Goal: Find contact information: Find contact information

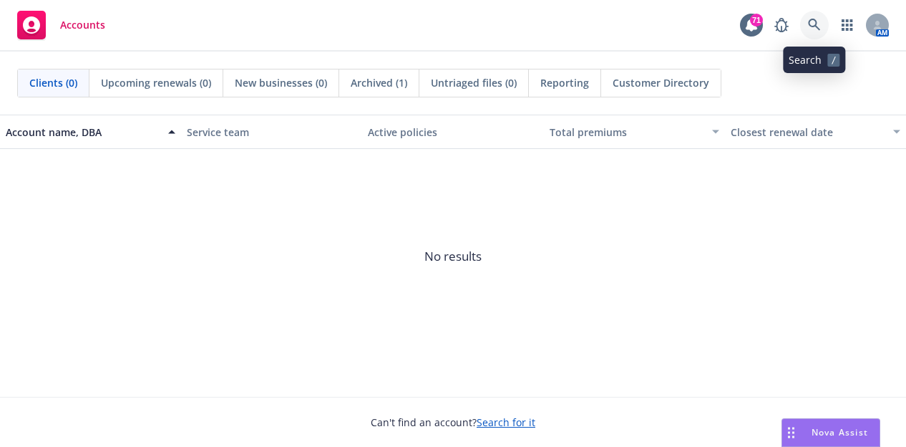
click at [818, 22] on icon at bounding box center [814, 25] width 13 height 13
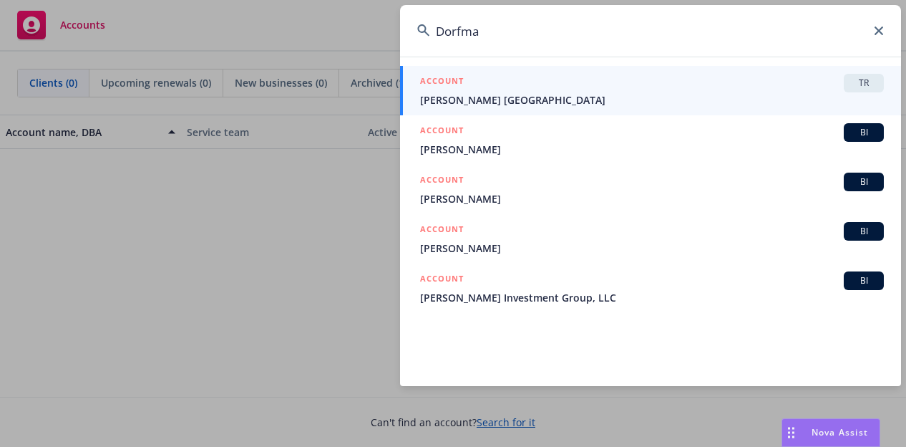
type input "[PERSON_NAME]"
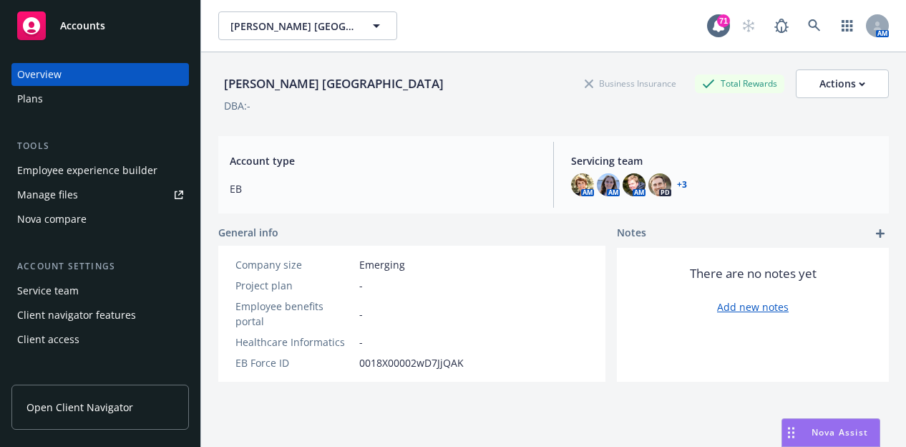
click at [116, 396] on link "Open Client Navigator" at bounding box center [100, 406] width 178 height 45
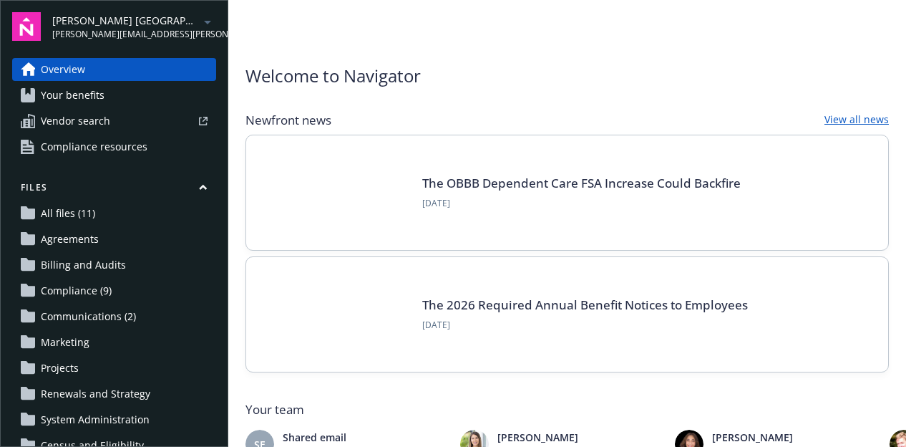
scroll to position [352, 0]
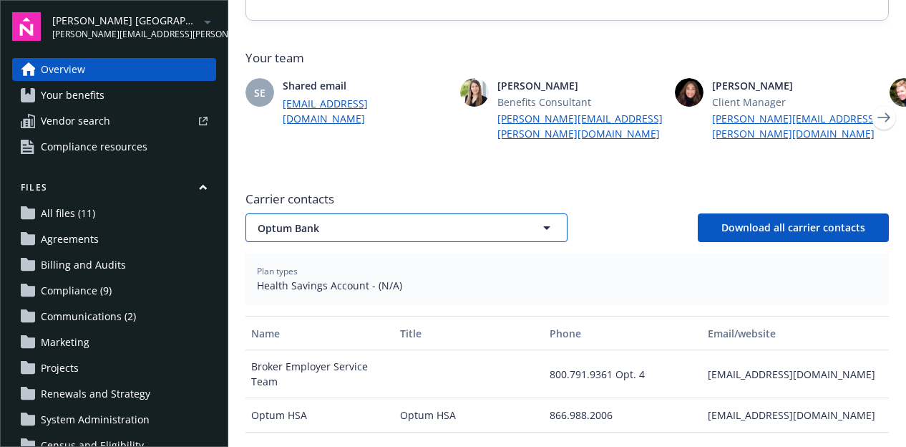
click at [542, 219] on icon "button" at bounding box center [546, 227] width 17 height 17
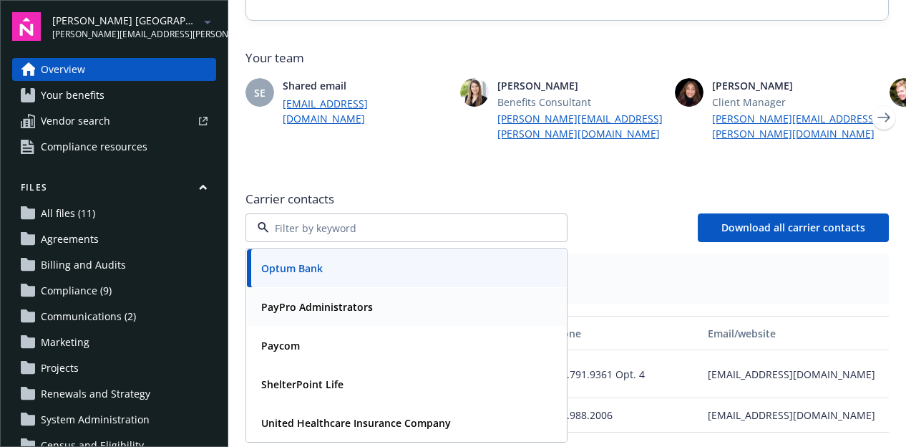
scroll to position [0, 0]
click at [588, 193] on div "Carrier contacts Optum Bank PayPro Administrators Paycom ShelterPoint Life Unit…" at bounding box center [568, 216] width 644 height 52
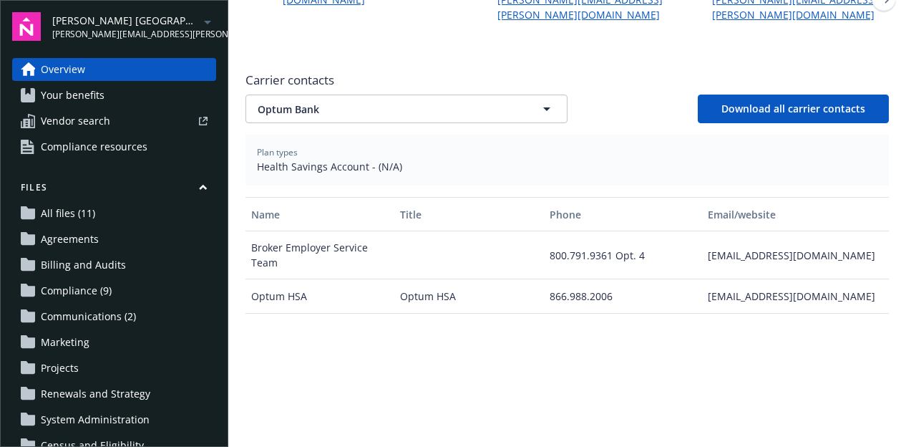
scroll to position [475, 0]
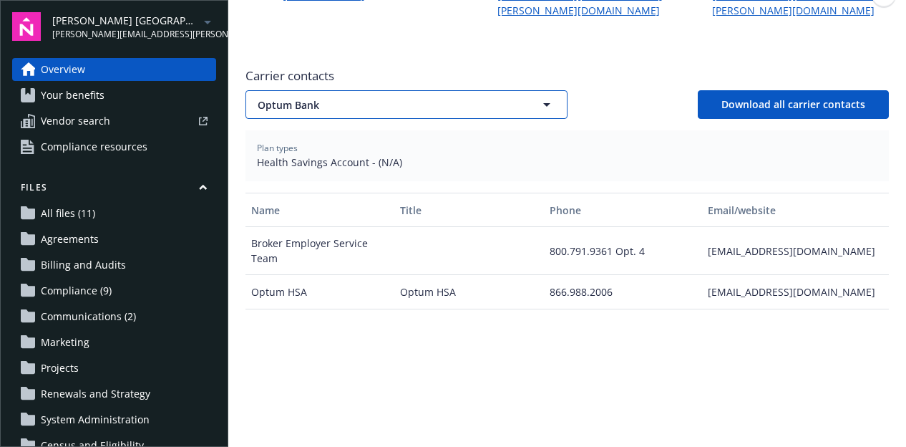
click at [349, 97] on span "Optum Bank" at bounding box center [384, 104] width 252 height 15
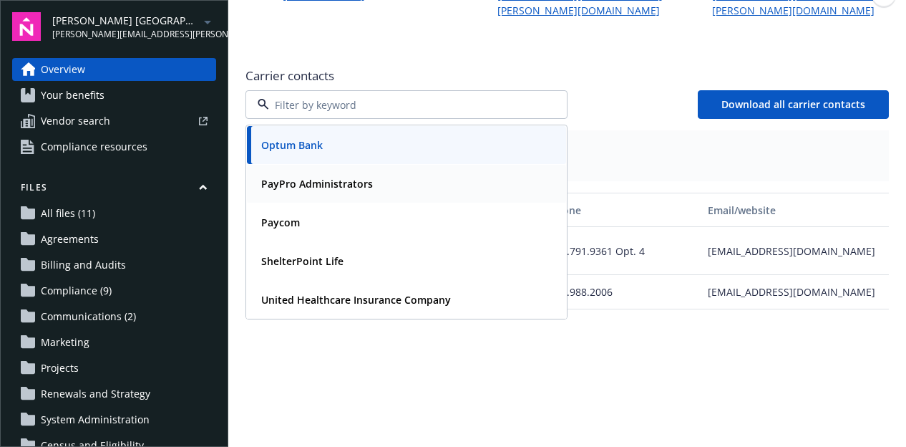
click at [354, 179] on div "PayPro Administrators" at bounding box center [406, 184] width 319 height 38
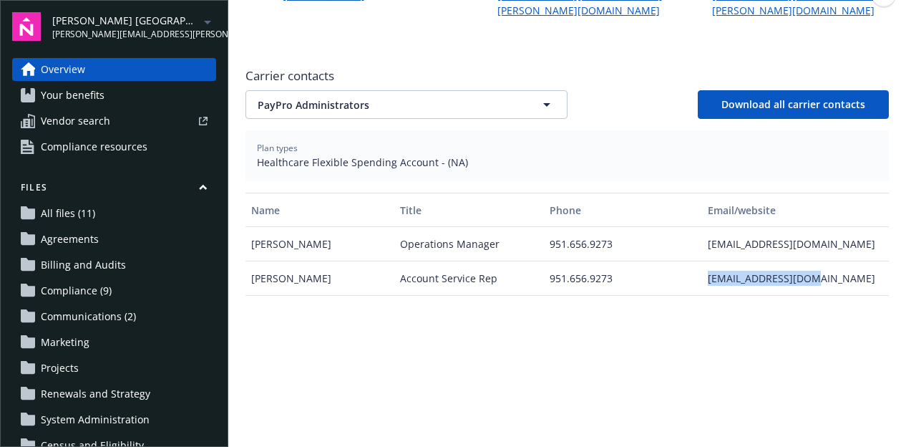
drag, startPoint x: 796, startPoint y: 260, endPoint x: 689, endPoint y: 253, distance: 107.6
click at [689, 261] on div "Lillian Gardenhire Account Service Rep 951.656.9273 lilliang@pagroup.us" at bounding box center [568, 278] width 644 height 34
copy div "lilliang@pagroup.us"
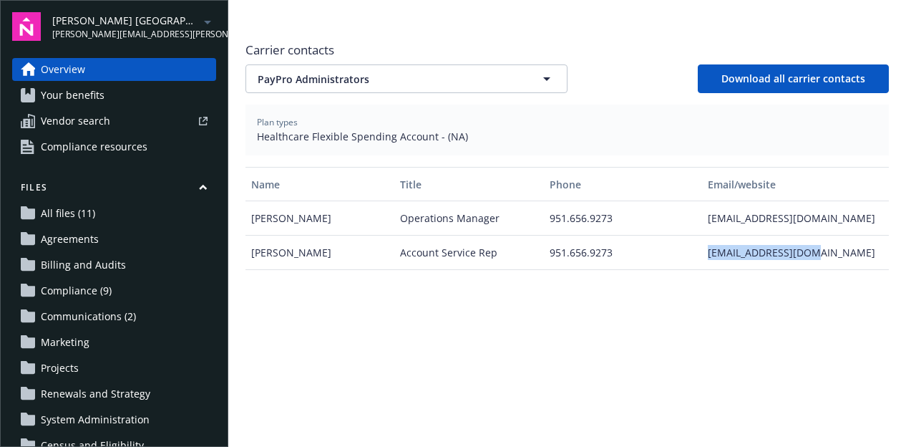
scroll to position [501, 0]
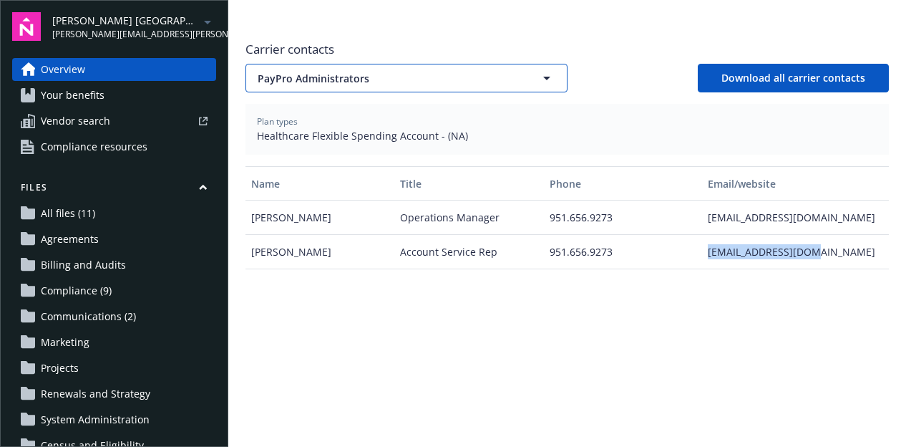
click at [376, 71] on span "PayPro Administrators" at bounding box center [384, 78] width 252 height 15
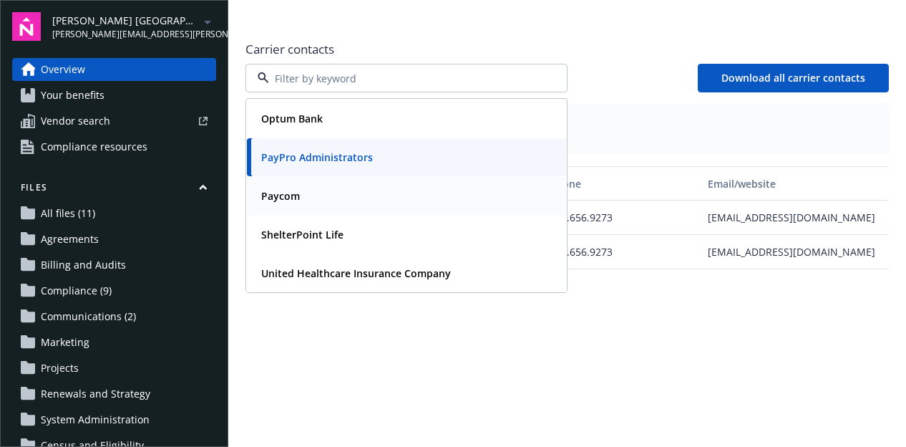
click at [326, 185] on div "Paycom" at bounding box center [407, 195] width 302 height 21
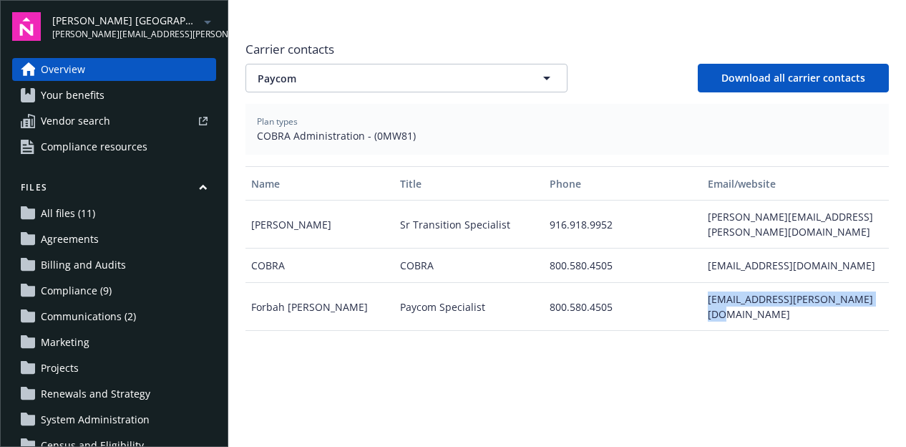
drag, startPoint x: 710, startPoint y: 287, endPoint x: 686, endPoint y: 268, distance: 30.6
click at [686, 283] on div "Forbah Madonna Paycom Specialist 800.580.4505 forbah.madonna@paycomonline.com" at bounding box center [568, 307] width 644 height 48
copy div "forbah.madonna@paycomonline.com"
click at [859, 356] on div "Name Title Phone Email/website Amanda Pelton Sr Transition Specialist 916.918.9…" at bounding box center [568, 343] width 644 height 354
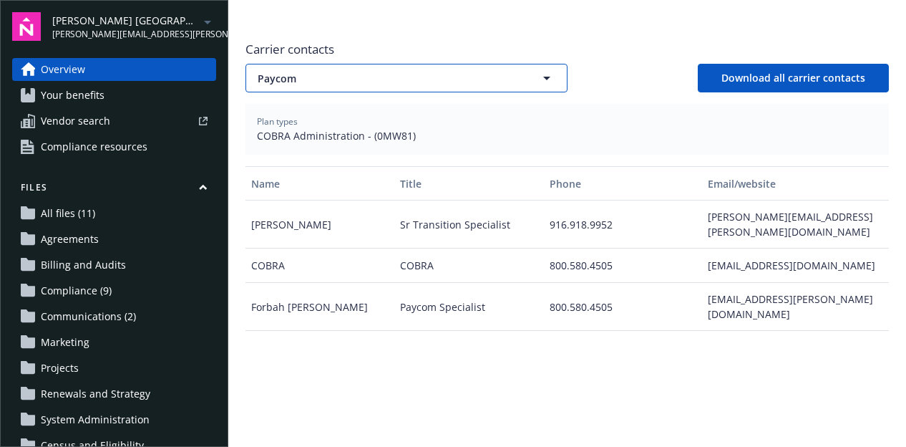
click at [384, 71] on span "Paycom" at bounding box center [384, 78] width 252 height 15
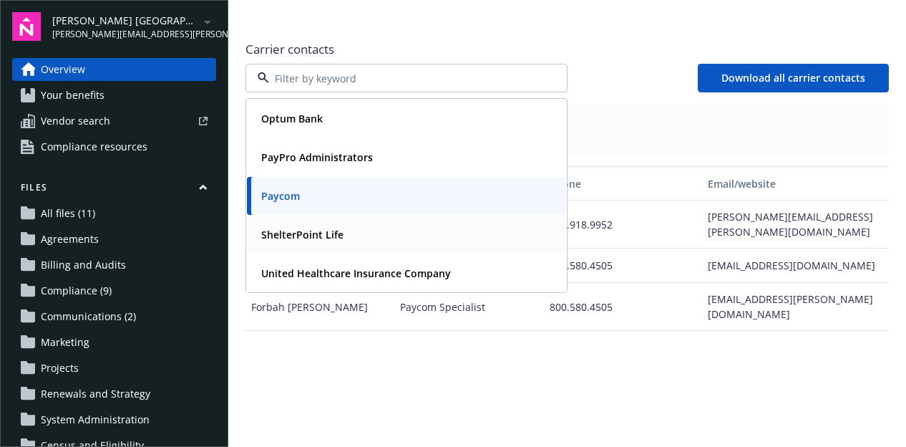
click at [351, 231] on div "ShelterPoint Life" at bounding box center [406, 234] width 319 height 38
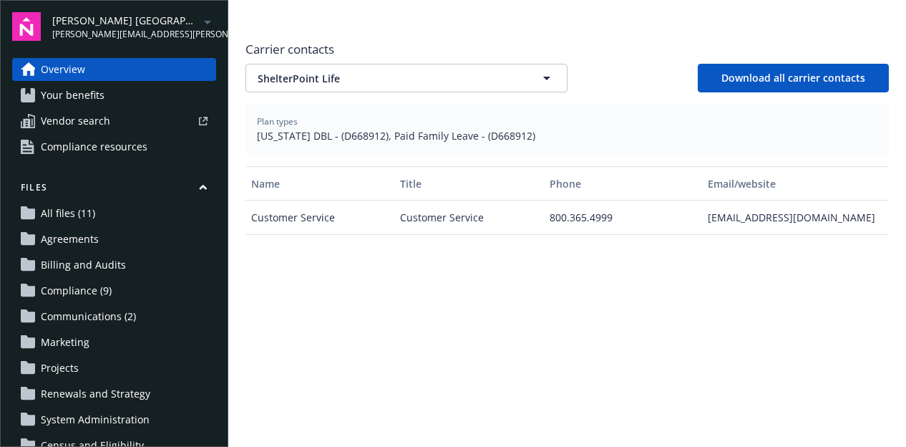
drag, startPoint x: 876, startPoint y: 208, endPoint x: 694, endPoint y: 217, distance: 182.0
click at [702, 217] on div "customerservice@shelterpoint.com" at bounding box center [795, 217] width 187 height 34
copy div "customerservice@shelterpoint.com"
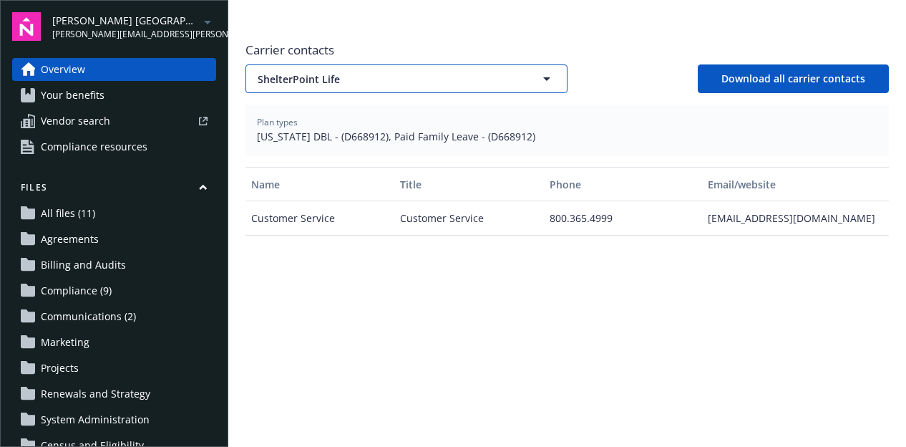
click at [417, 72] on span "ShelterPoint Life" at bounding box center [384, 79] width 252 height 15
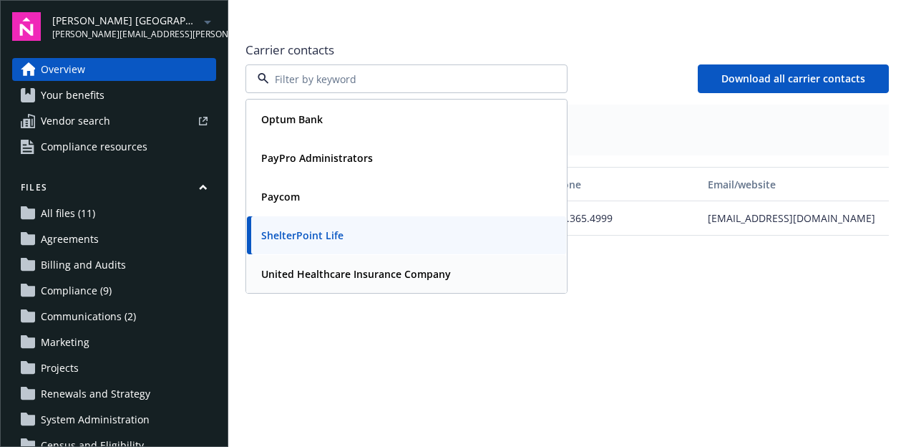
click at [394, 263] on div "United Healthcare Insurance Company" at bounding box center [355, 273] width 198 height 21
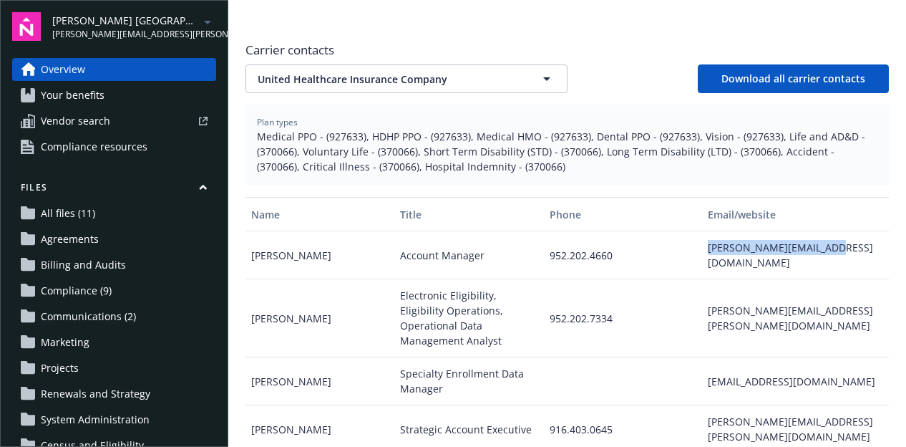
drag, startPoint x: 825, startPoint y: 226, endPoint x: 689, endPoint y: 215, distance: 136.4
click at [702, 231] on div "angela_l_hailar@uhc.com" at bounding box center [795, 255] width 187 height 48
copy div "angela_l_hailar@uhc.com"
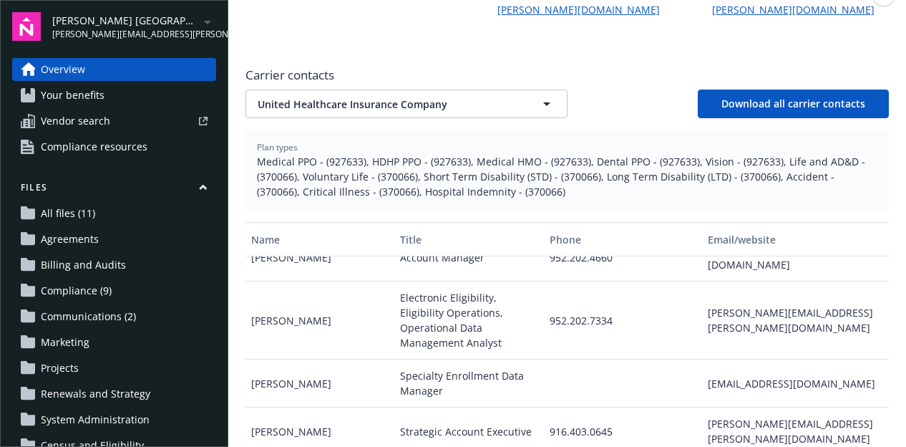
scroll to position [24, 0]
drag, startPoint x: 835, startPoint y: 389, endPoint x: 687, endPoint y: 392, distance: 148.2
click at [702, 407] on div "chevonne.bettis@uhc.com" at bounding box center [795, 431] width 187 height 48
copy div "chevonne.bettis@uhc.com"
